Goal: Communication & Community: Answer question/provide support

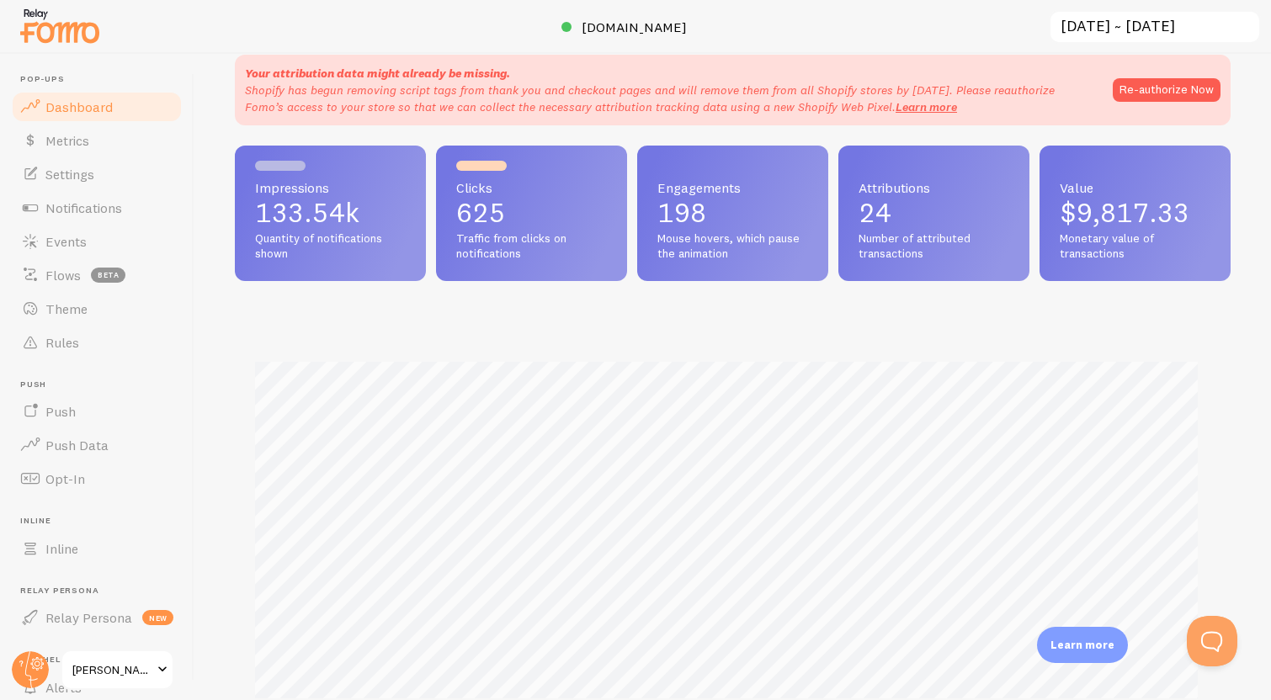
scroll to position [224, 0]
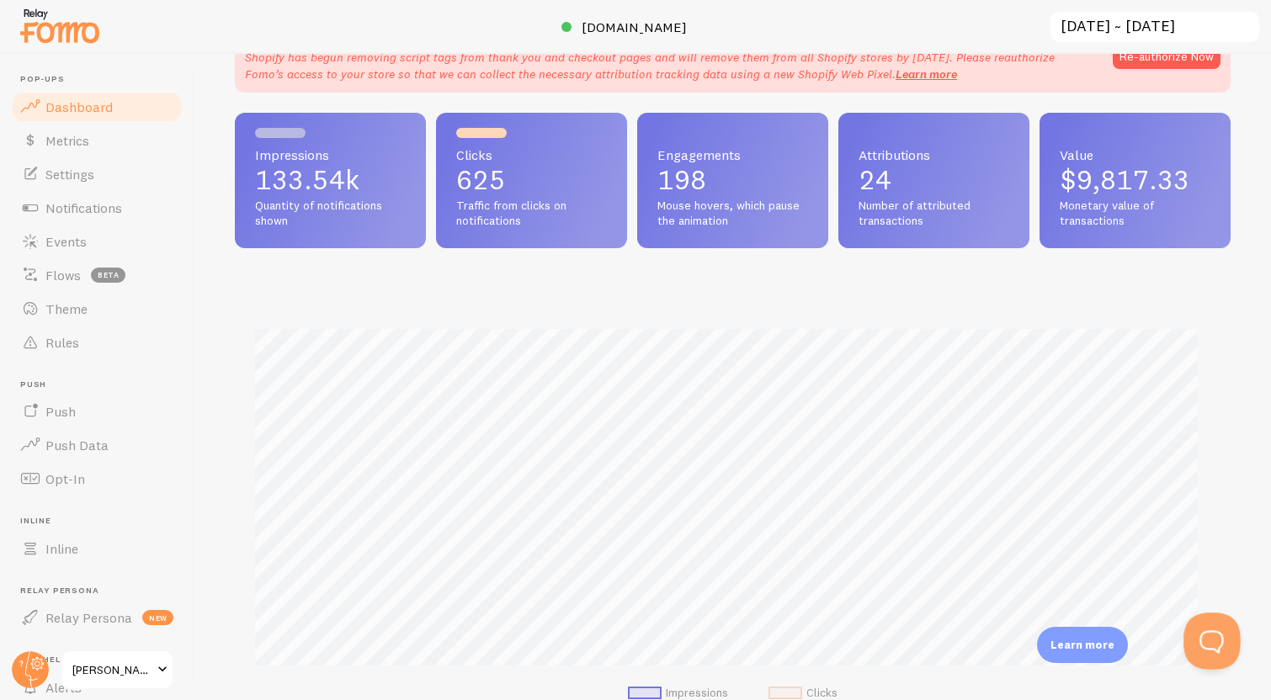
click at [1215, 648] on button "Open Beacon popover" at bounding box center [1209, 638] width 51 height 51
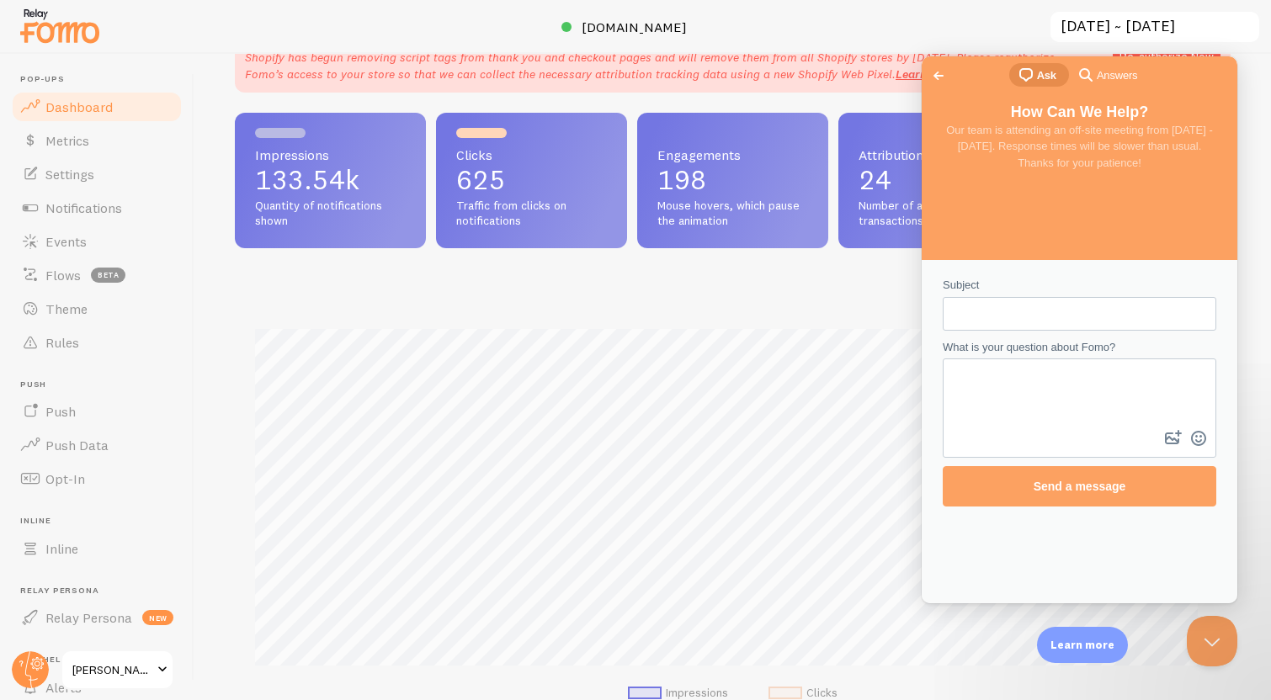
scroll to position [0, 0]
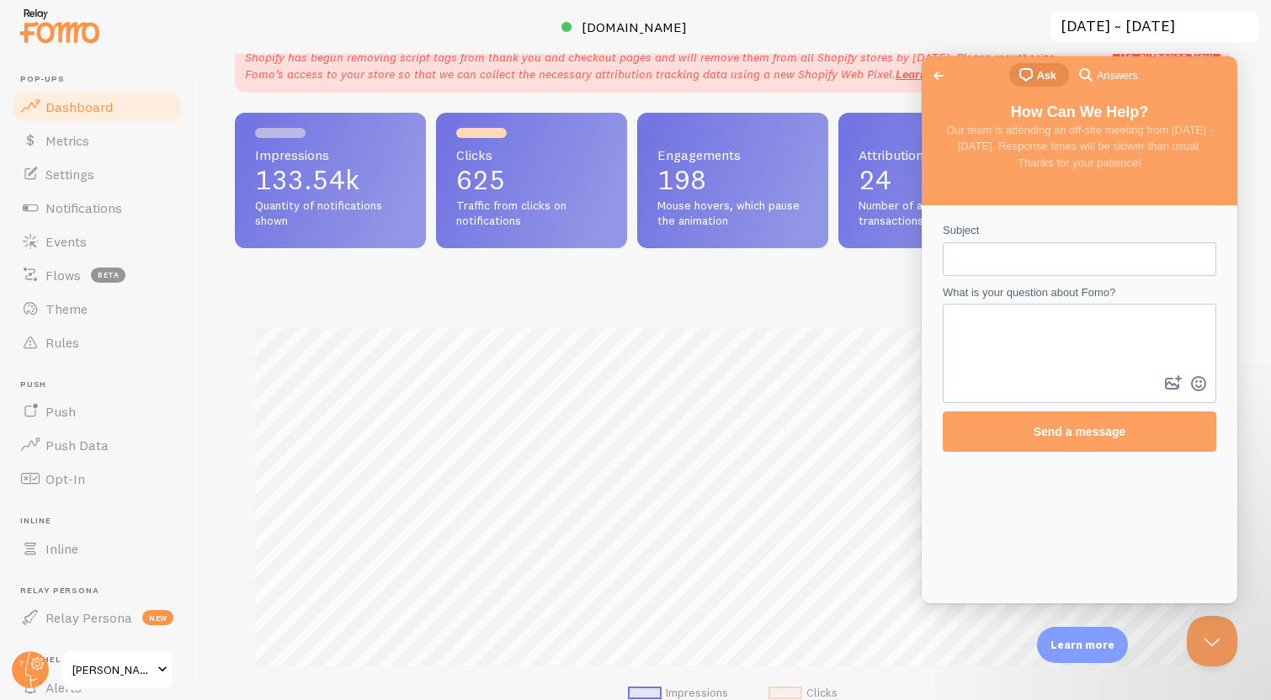
click at [944, 70] on span "Go back" at bounding box center [938, 76] width 20 height 20
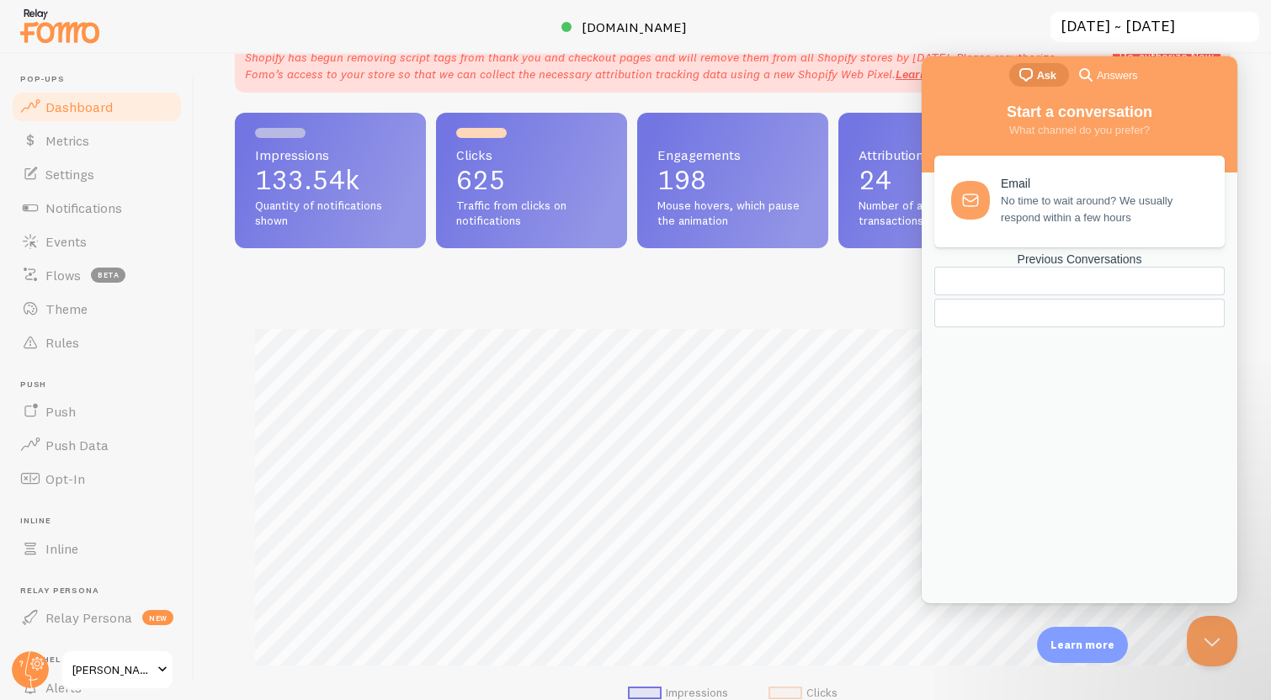
click at [1078, 267] on div "Previous Conversations" at bounding box center [1079, 260] width 290 height 14
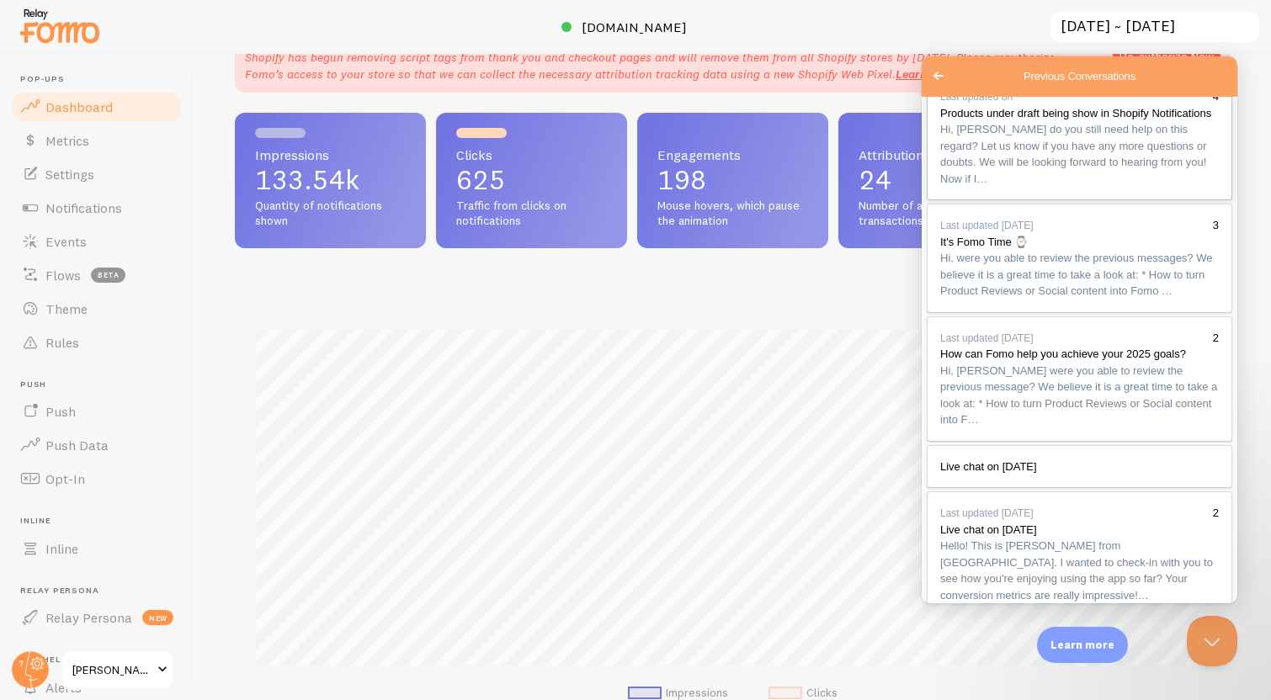
scroll to position [40, 0]
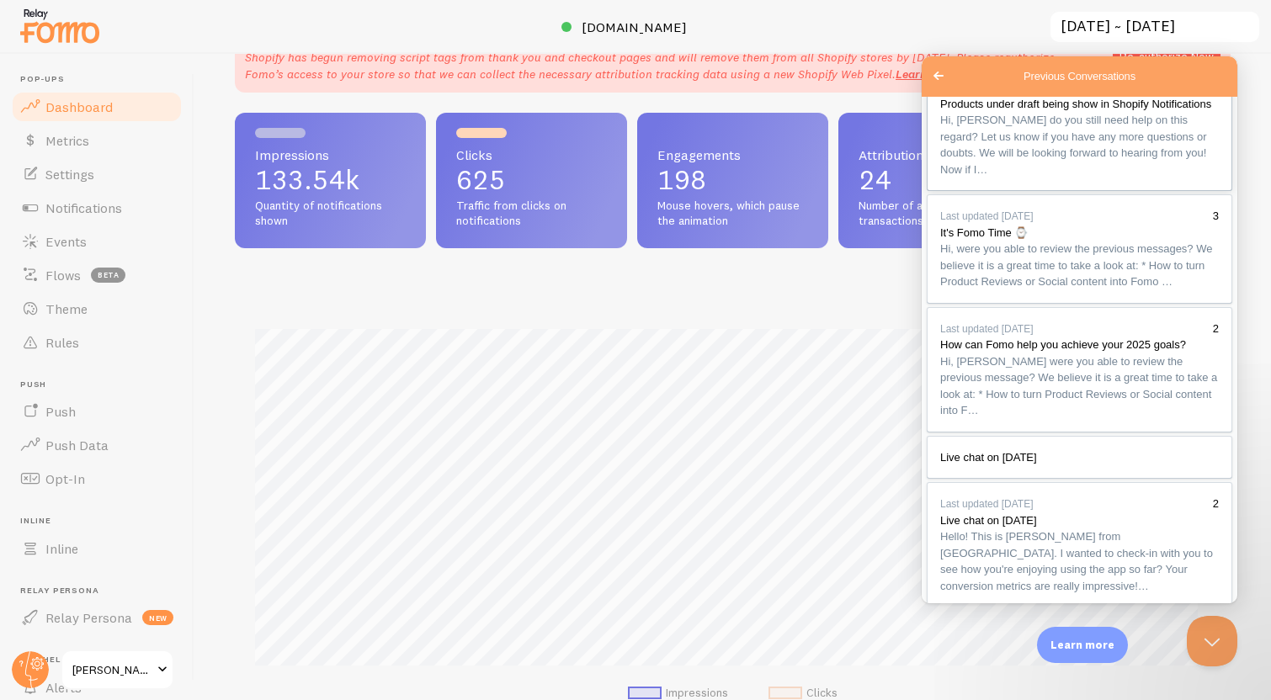
click at [1082, 174] on span "Hi, Buck do you still need help on this regard? Let us know if you have any mor…" at bounding box center [1073, 145] width 267 height 62
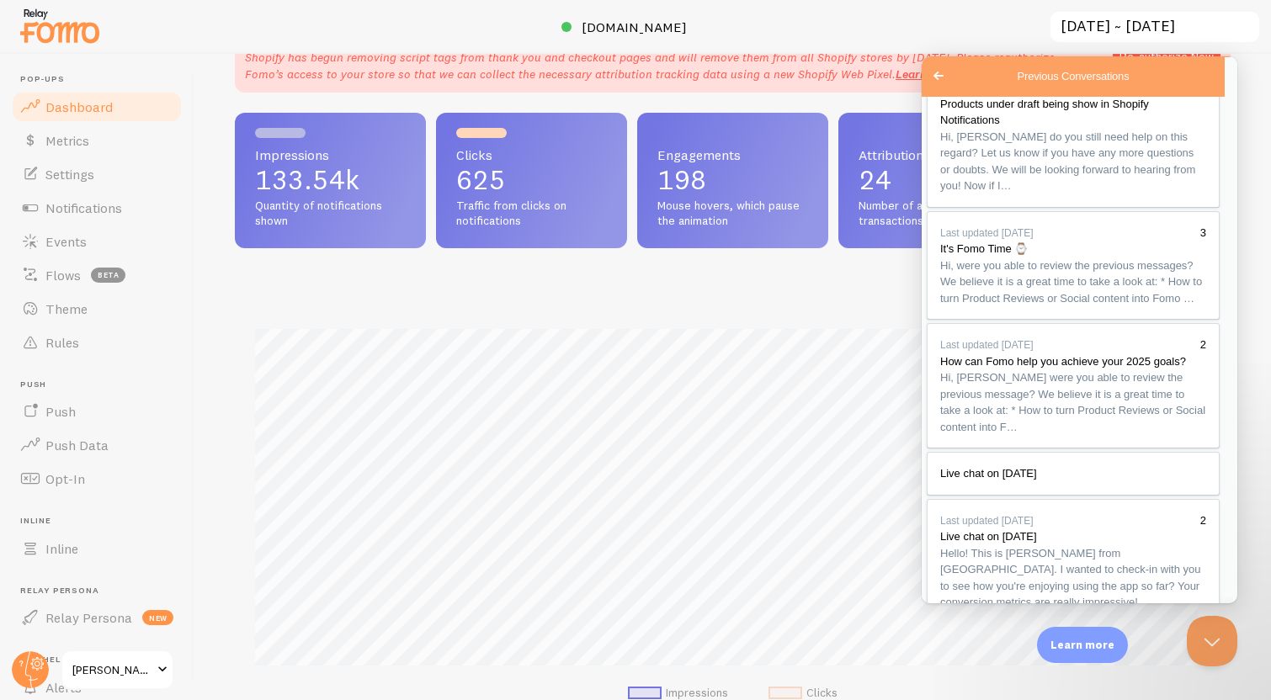
scroll to position [364, 0]
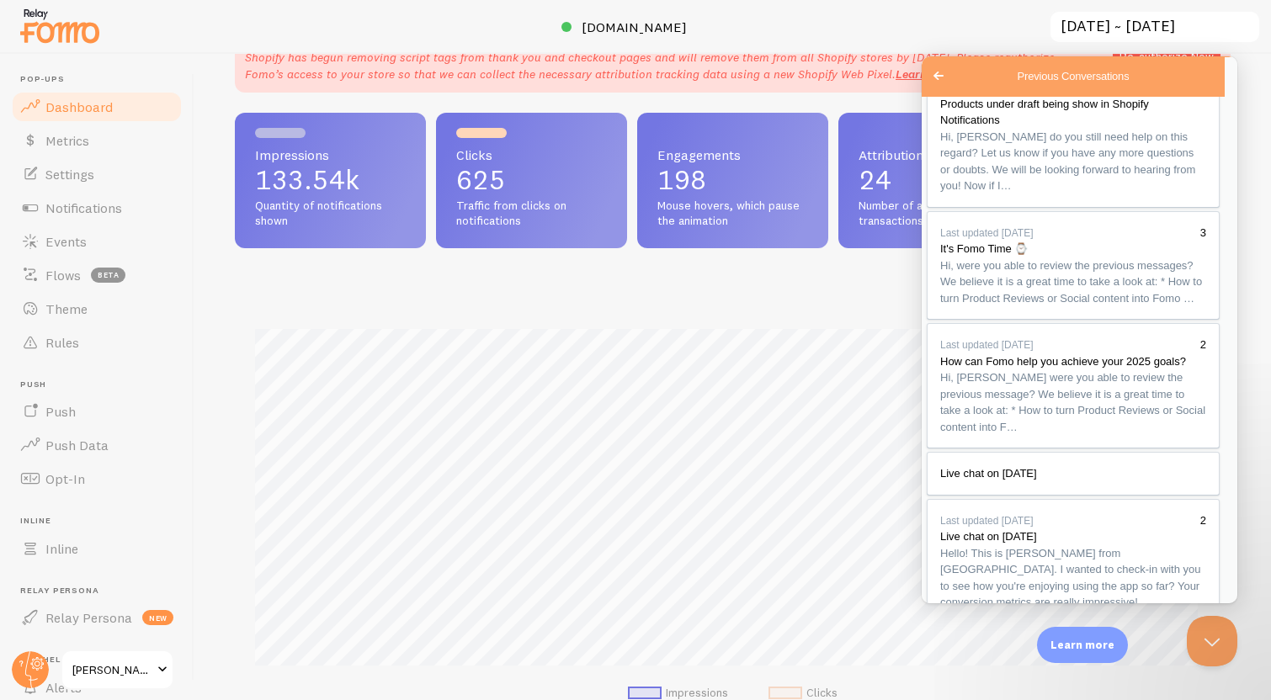
scroll to position [1200, 0]
type textarea "ahh, this is helpful. thanks [PERSON_NAME]! that is all for now"
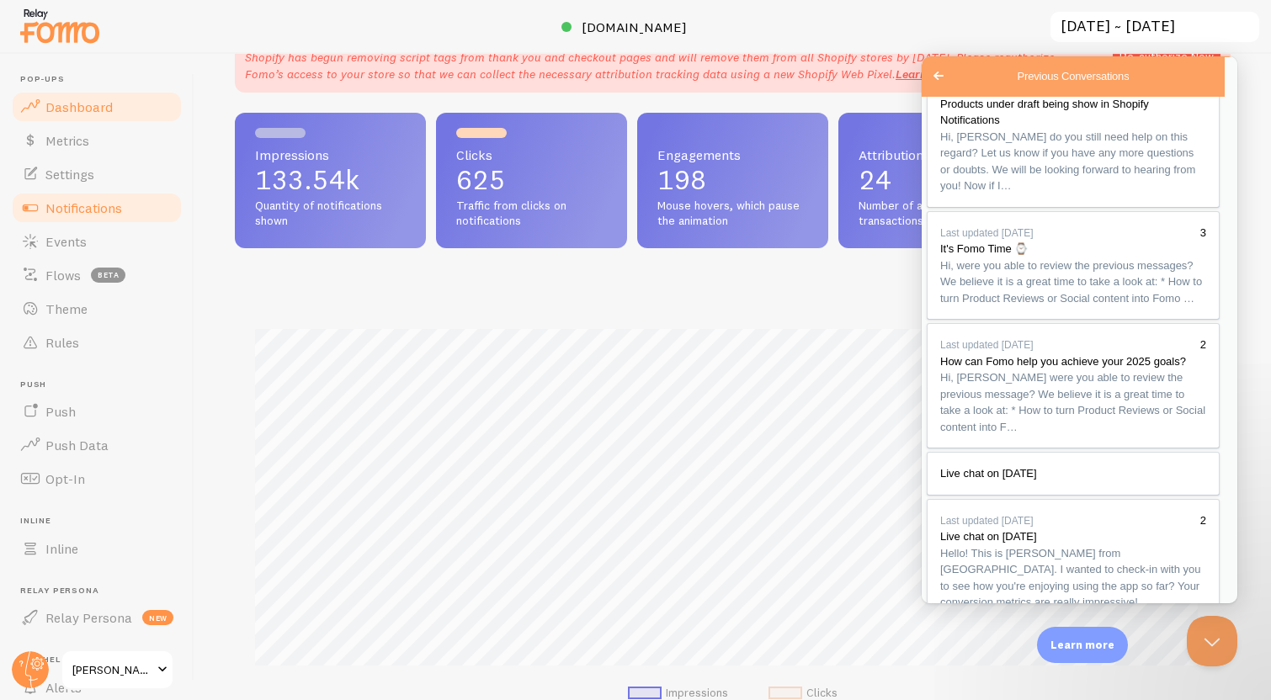
click at [80, 200] on span "Notifications" at bounding box center [83, 208] width 77 height 17
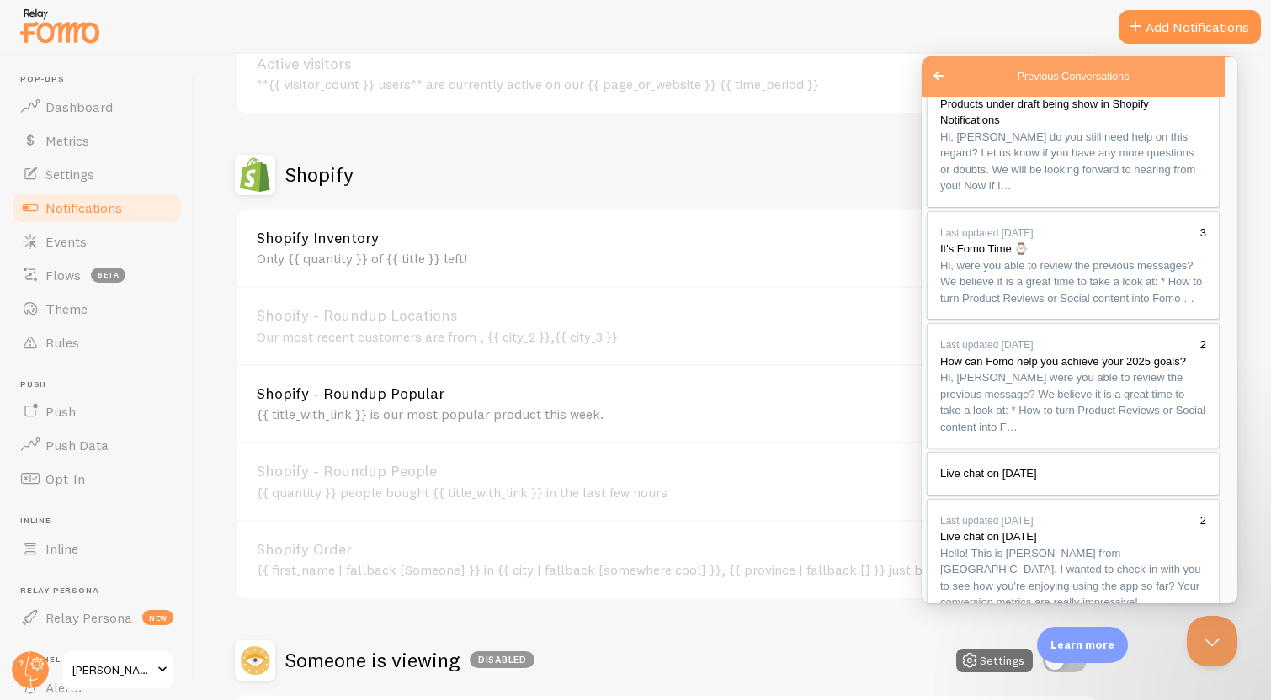
scroll to position [513, 0]
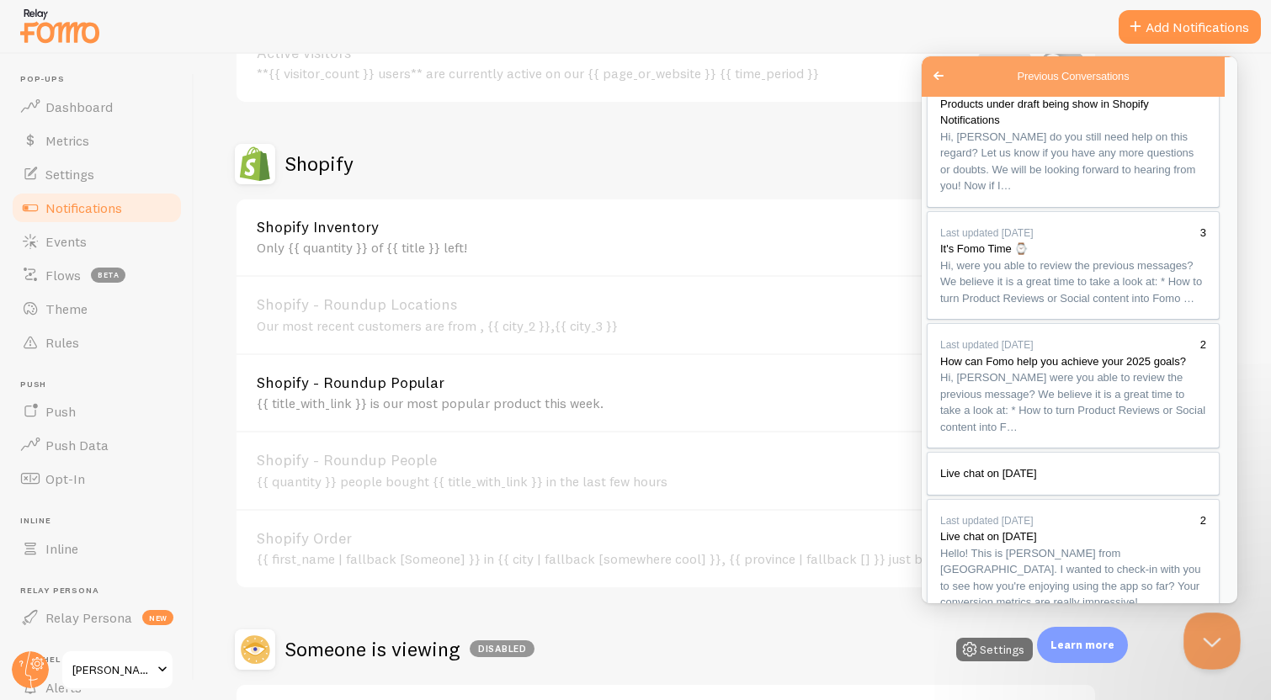
click at [1203, 640] on button "Close Beacon popover" at bounding box center [1209, 638] width 51 height 51
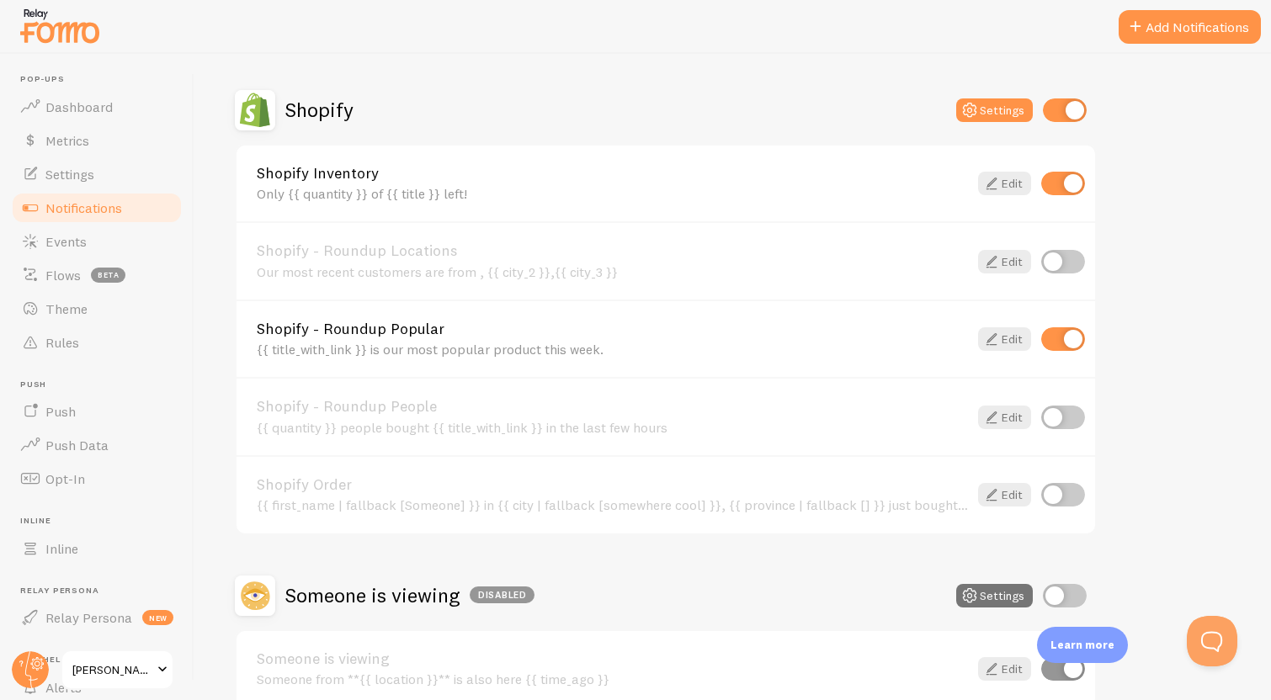
scroll to position [592, 0]
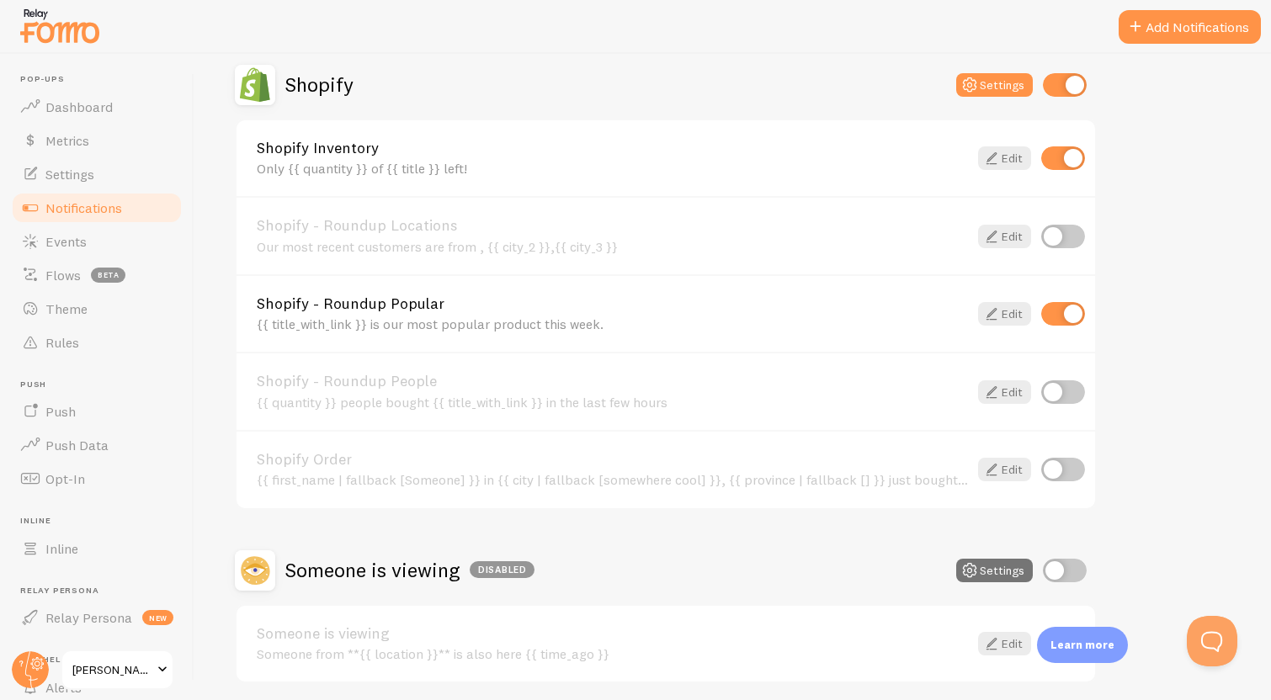
click at [1064, 464] on input "checkbox" at bounding box center [1063, 470] width 44 height 24
checkbox input "true"
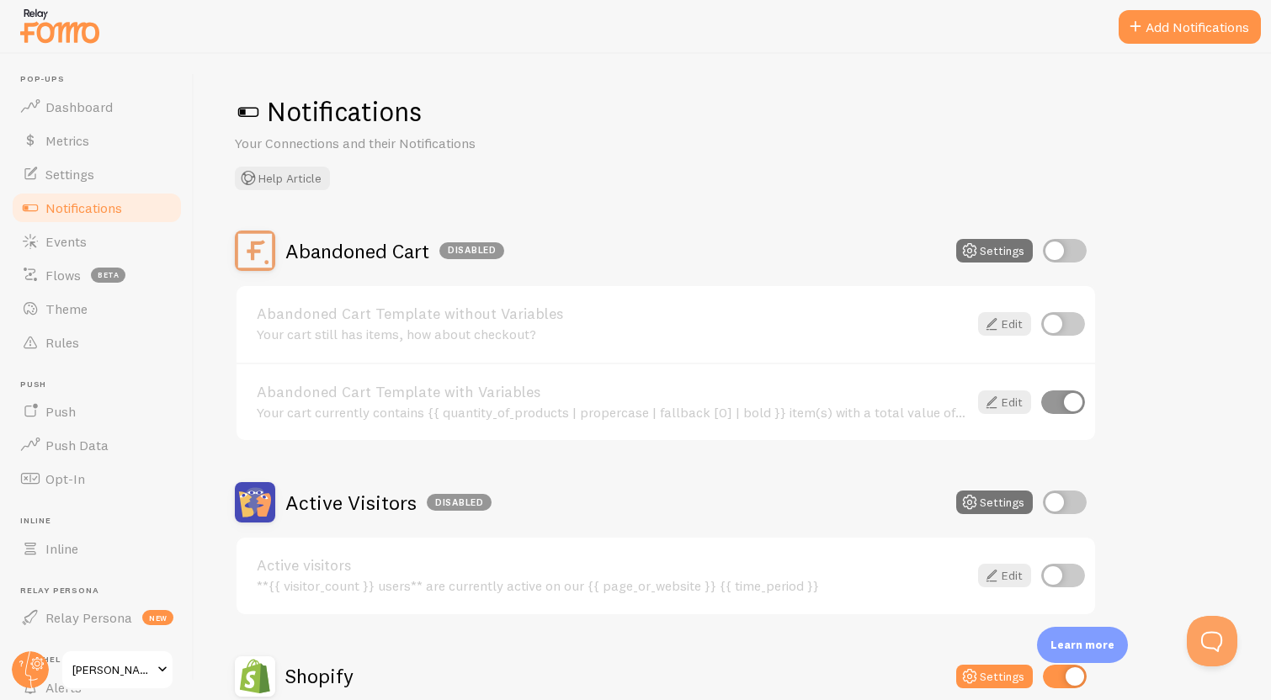
scroll to position [656, 0]
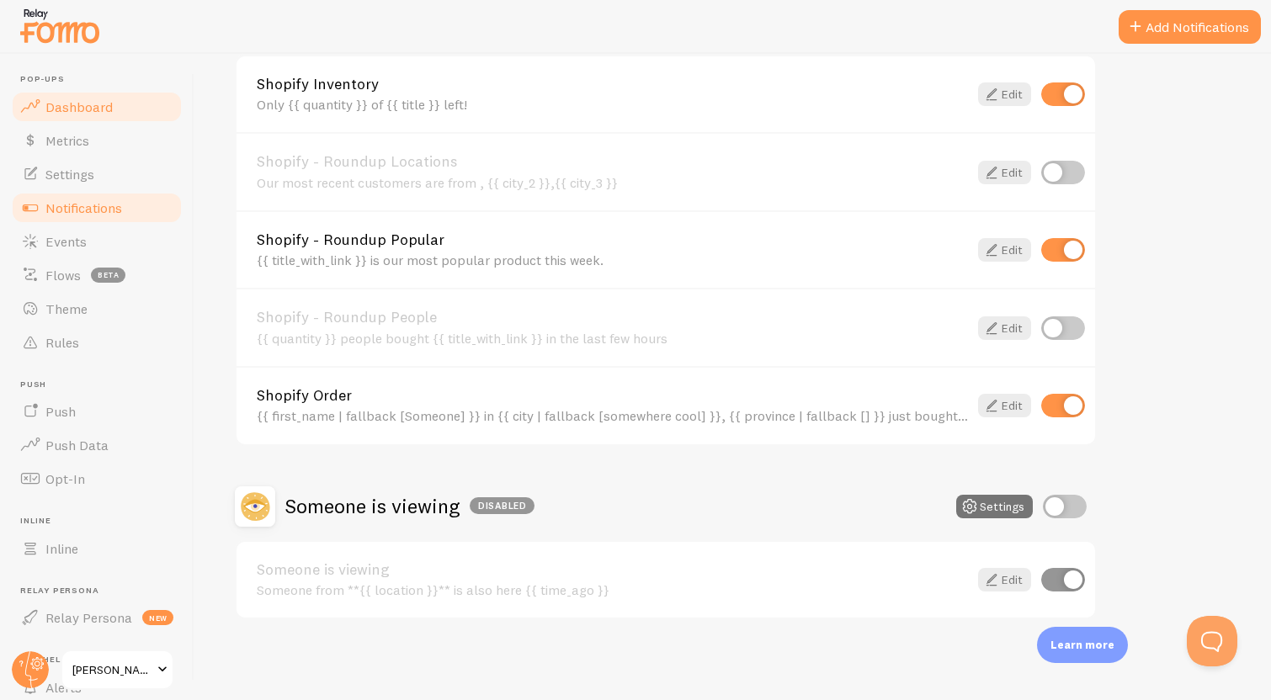
click at [91, 103] on span "Dashboard" at bounding box center [78, 106] width 67 height 17
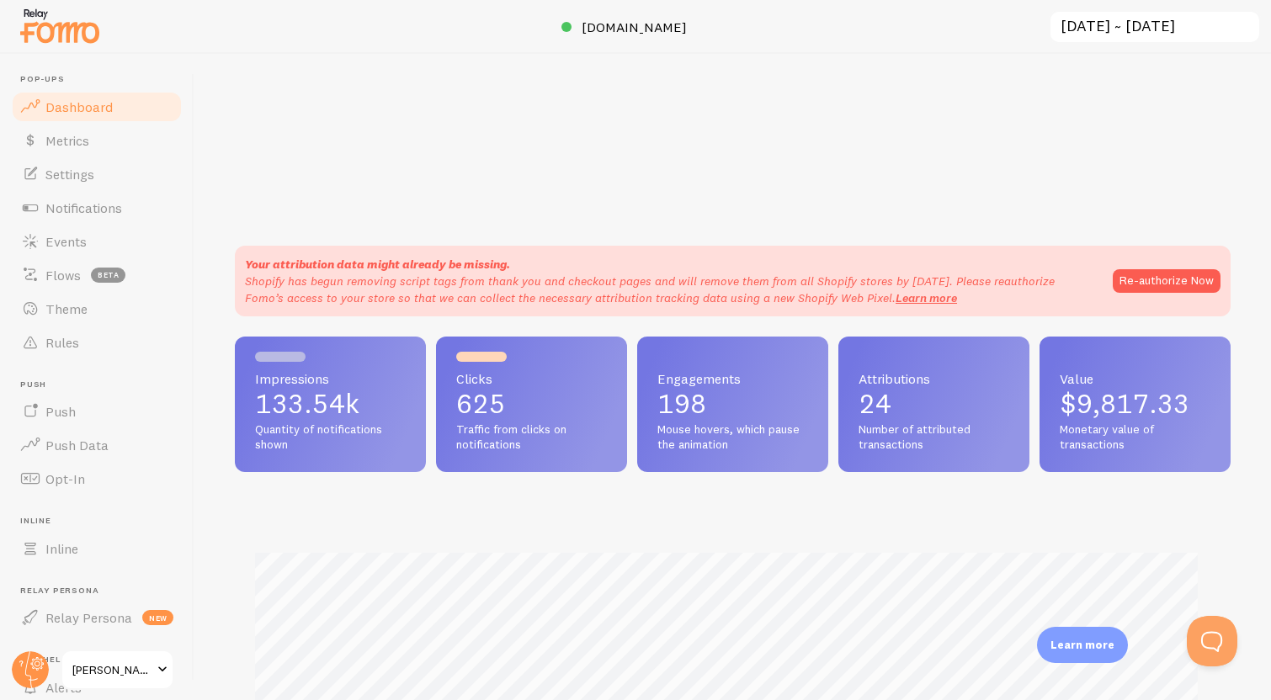
scroll to position [442, 983]
click at [1213, 636] on button "Open Beacon popover" at bounding box center [1209, 638] width 51 height 51
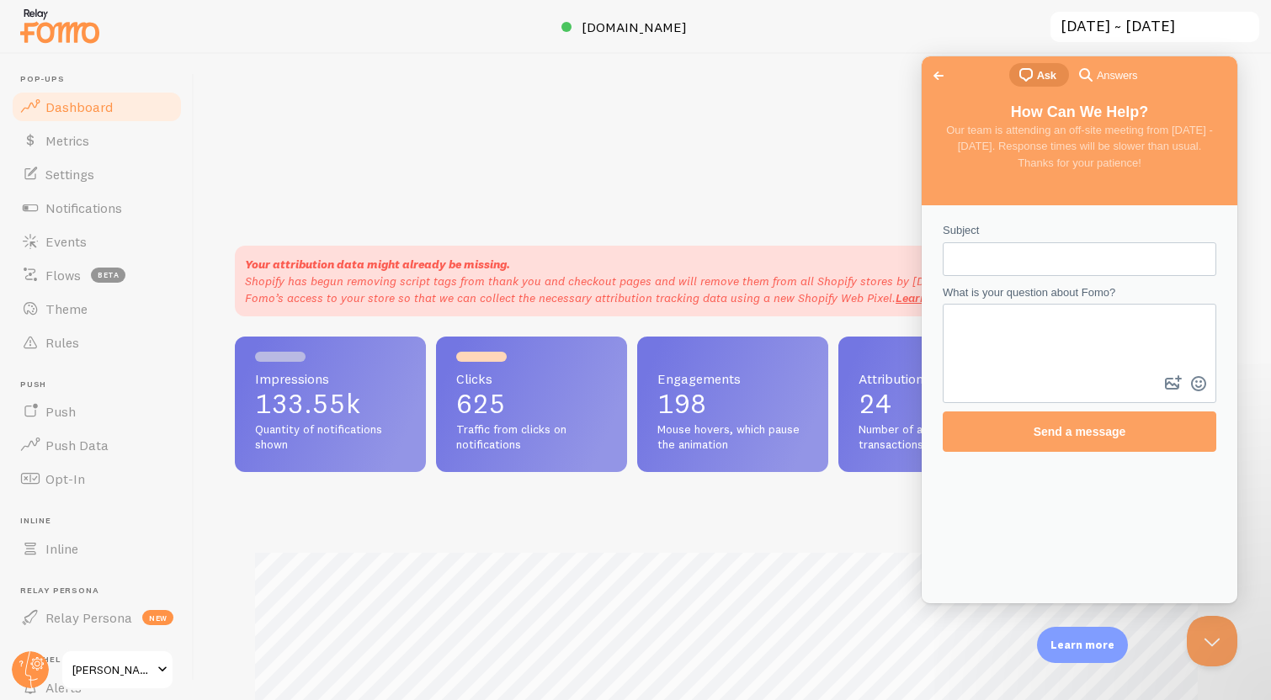
click at [937, 68] on span "Go back" at bounding box center [938, 76] width 20 height 20
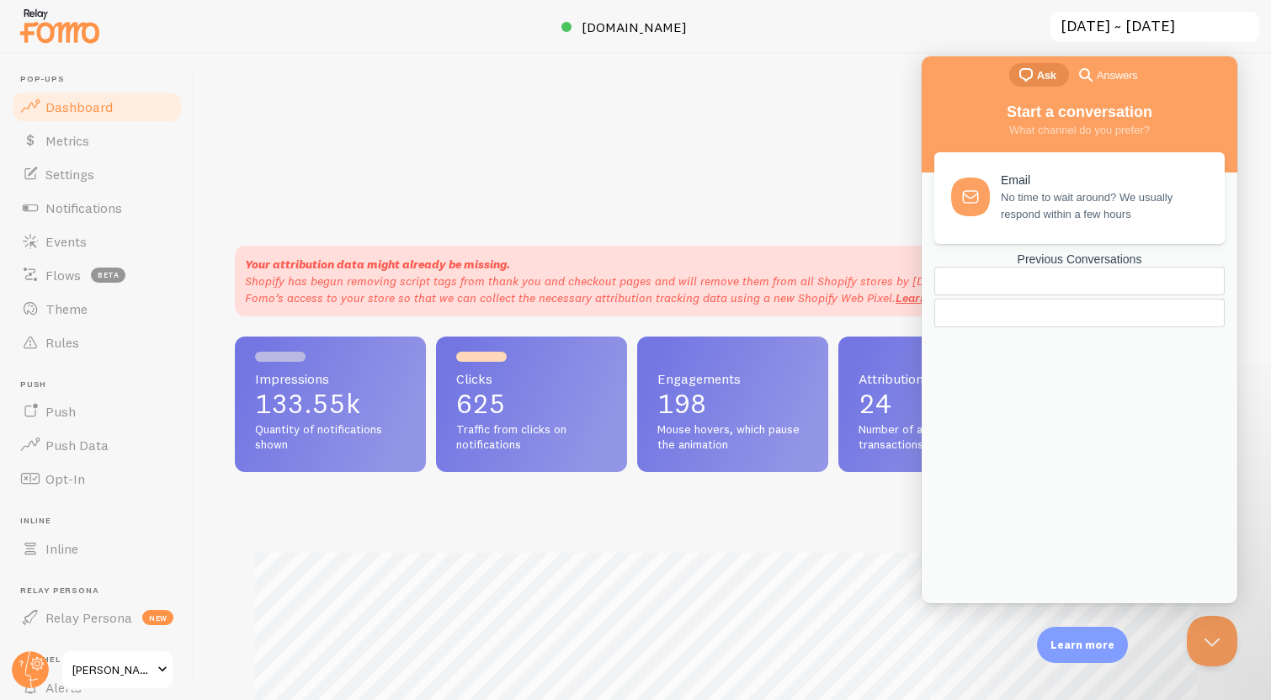
click at [1028, 200] on span "No time to wait around? We usually respond within a few hours" at bounding box center [1103, 206] width 205 height 34
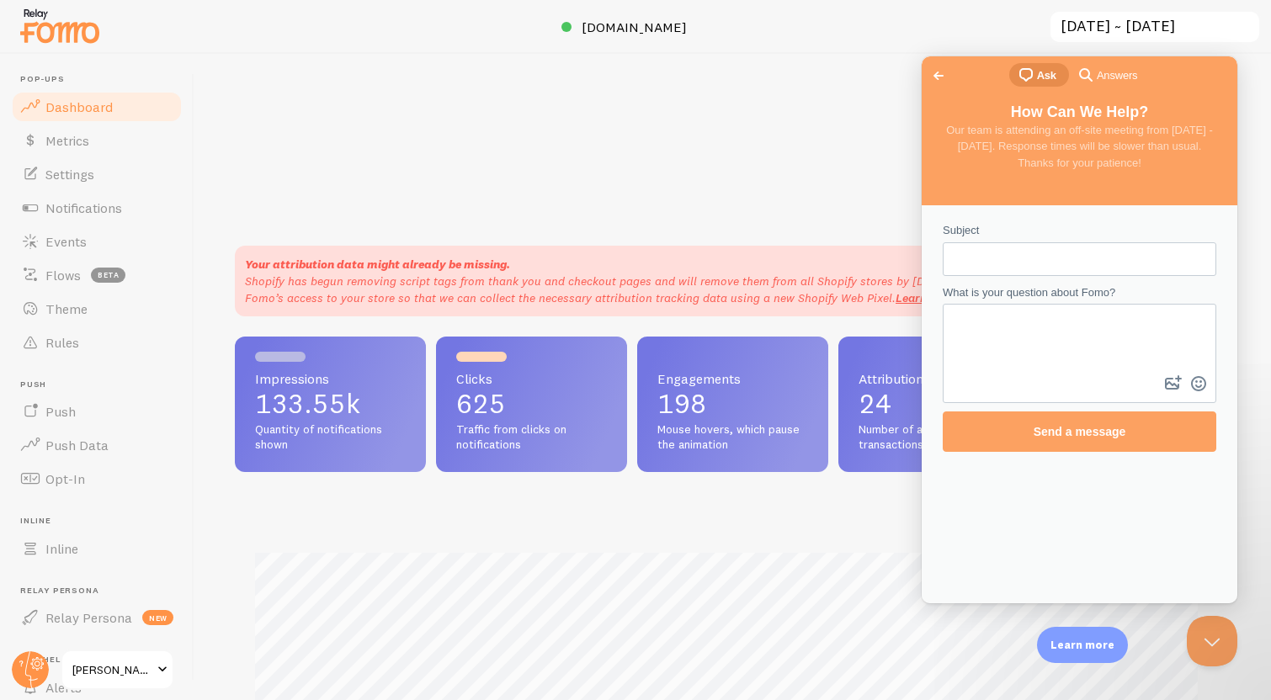
click at [936, 79] on span "Go back" at bounding box center [938, 76] width 20 height 20
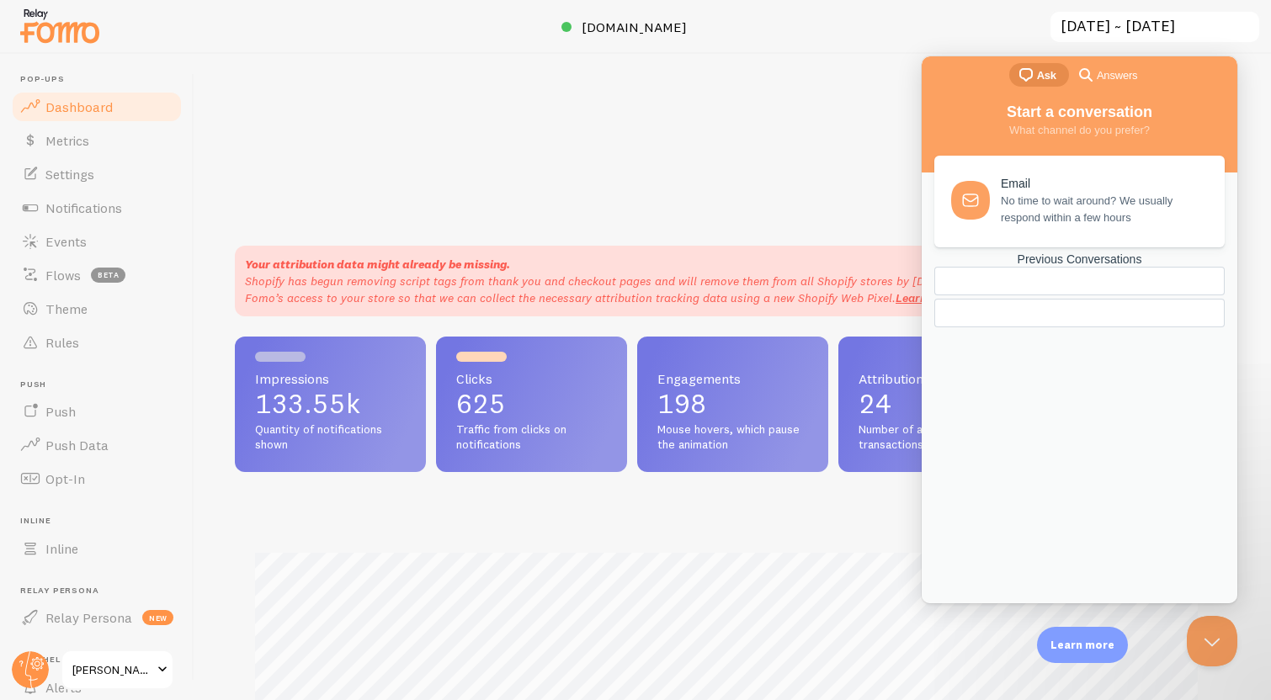
click at [1067, 267] on div "Previous Conversations" at bounding box center [1079, 260] width 290 height 14
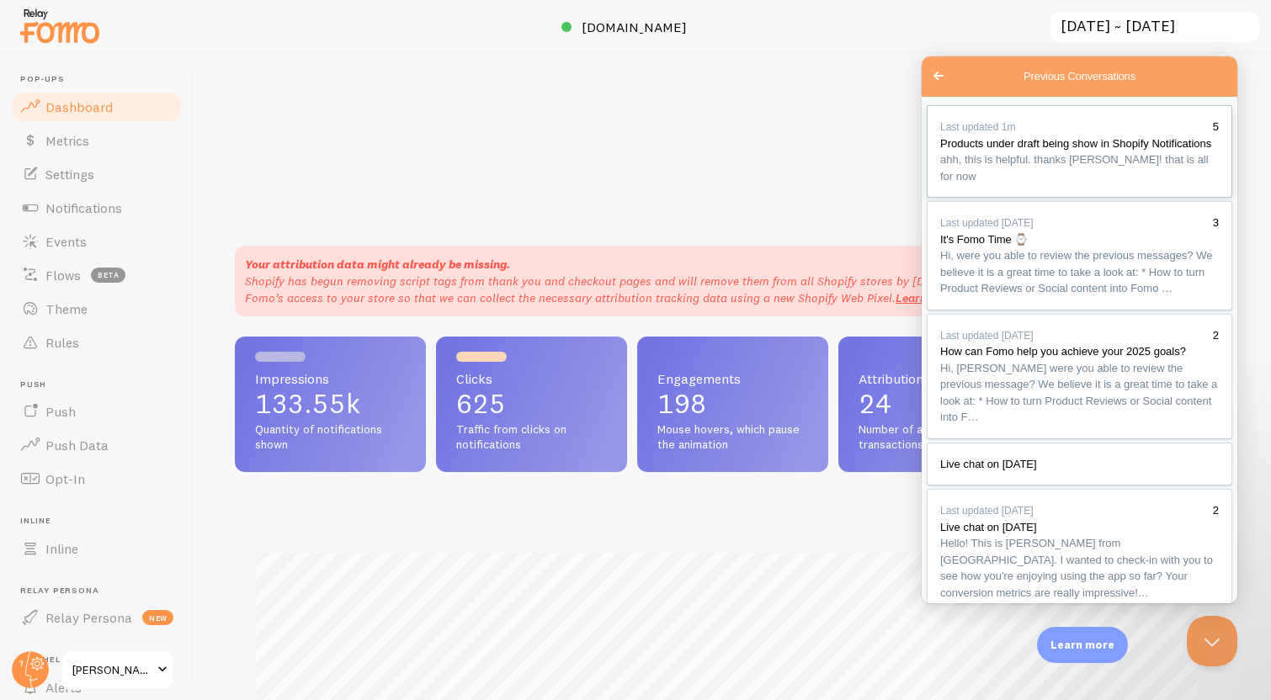
click at [1045, 150] on span "Products under draft being show in Shopify Notifications" at bounding box center [1075, 143] width 271 height 13
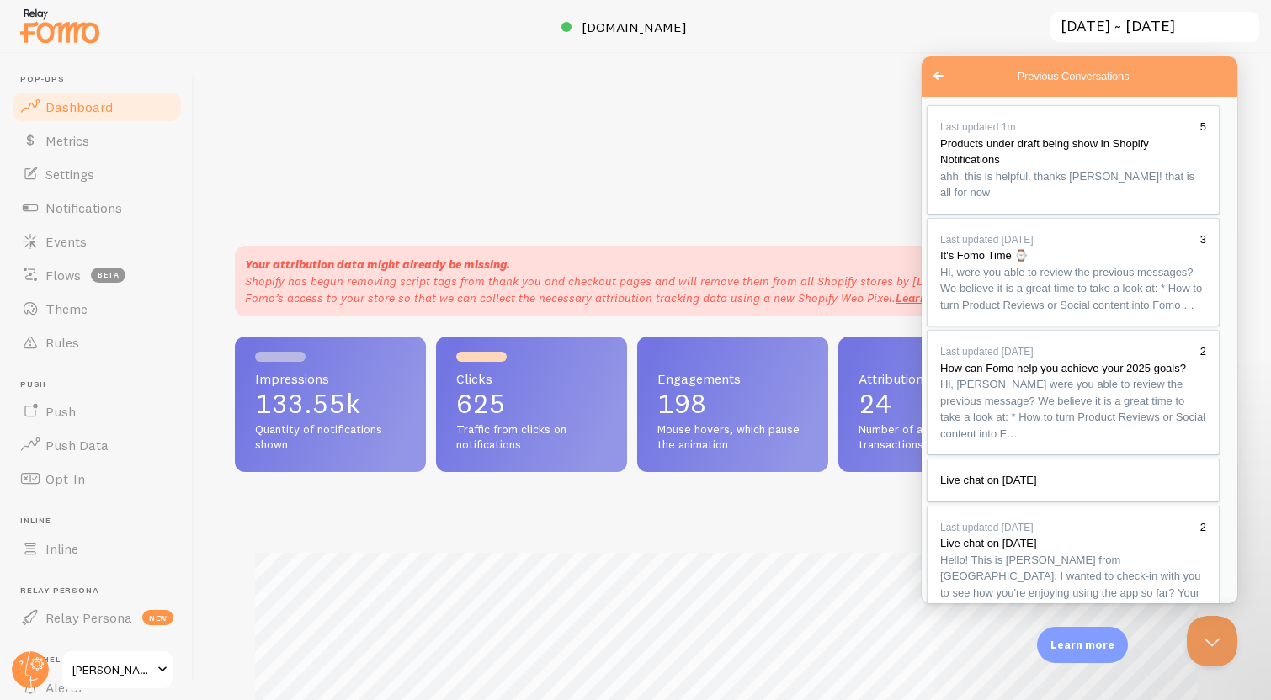
scroll to position [259, 0]
type textarea "I"
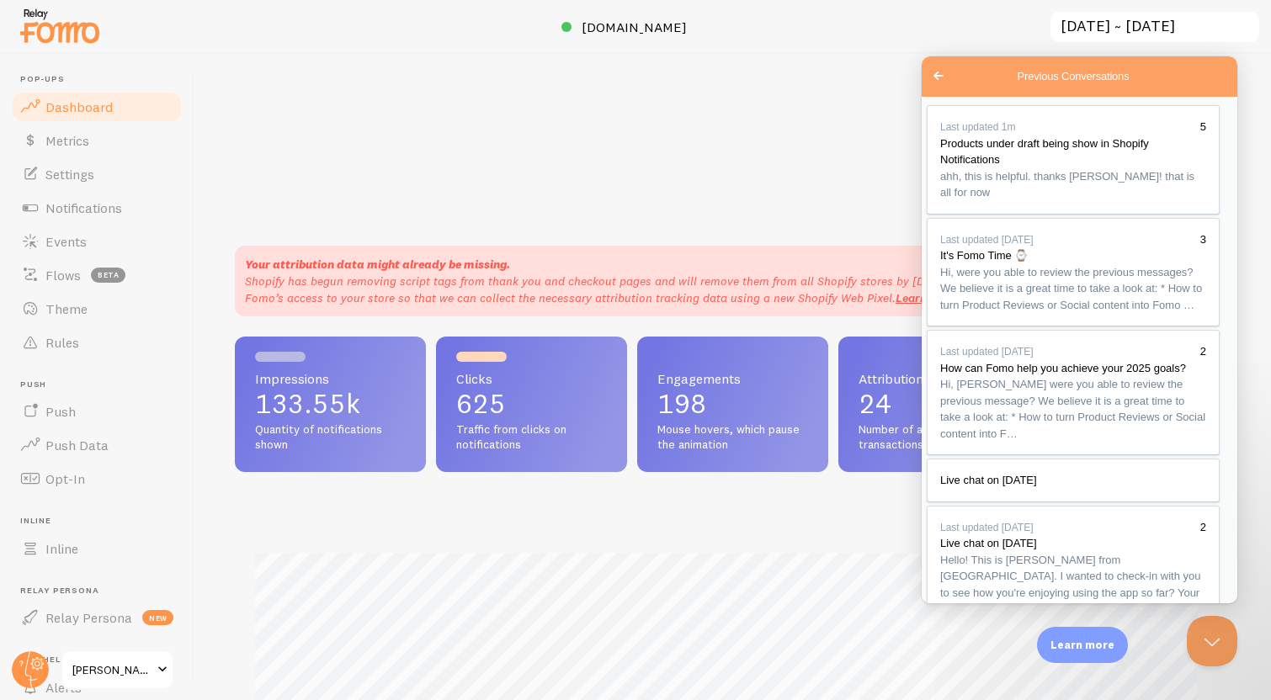
paste textarea "fomo-ignore"
type textarea "to be sure, I've added the "fomo-ignore" product tag to the products that i don…"
